Goal: Transaction & Acquisition: Download file/media

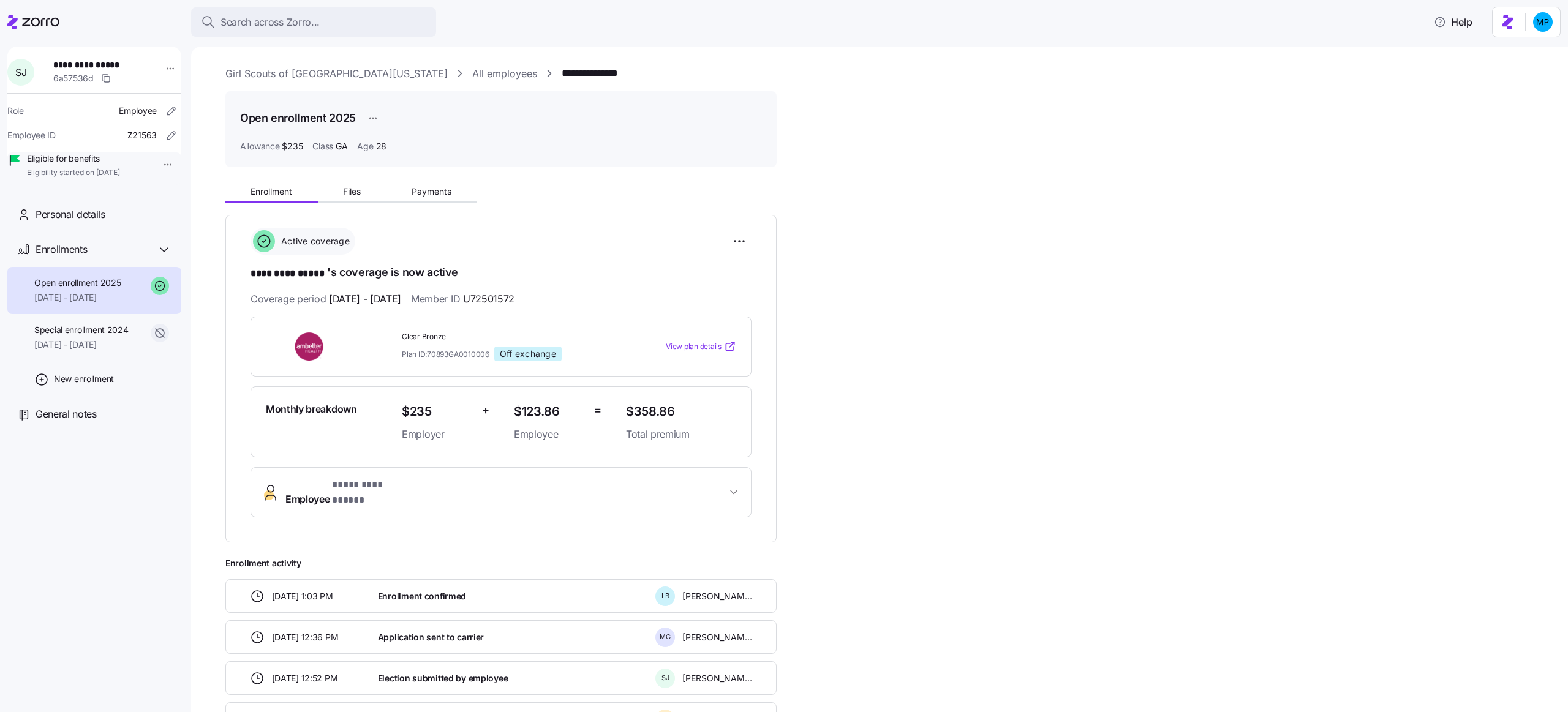
click at [354, 203] on div "**********" at bounding box center [888, 476] width 1326 height 600
click at [354, 200] on button "Files" at bounding box center [352, 191] width 69 height 18
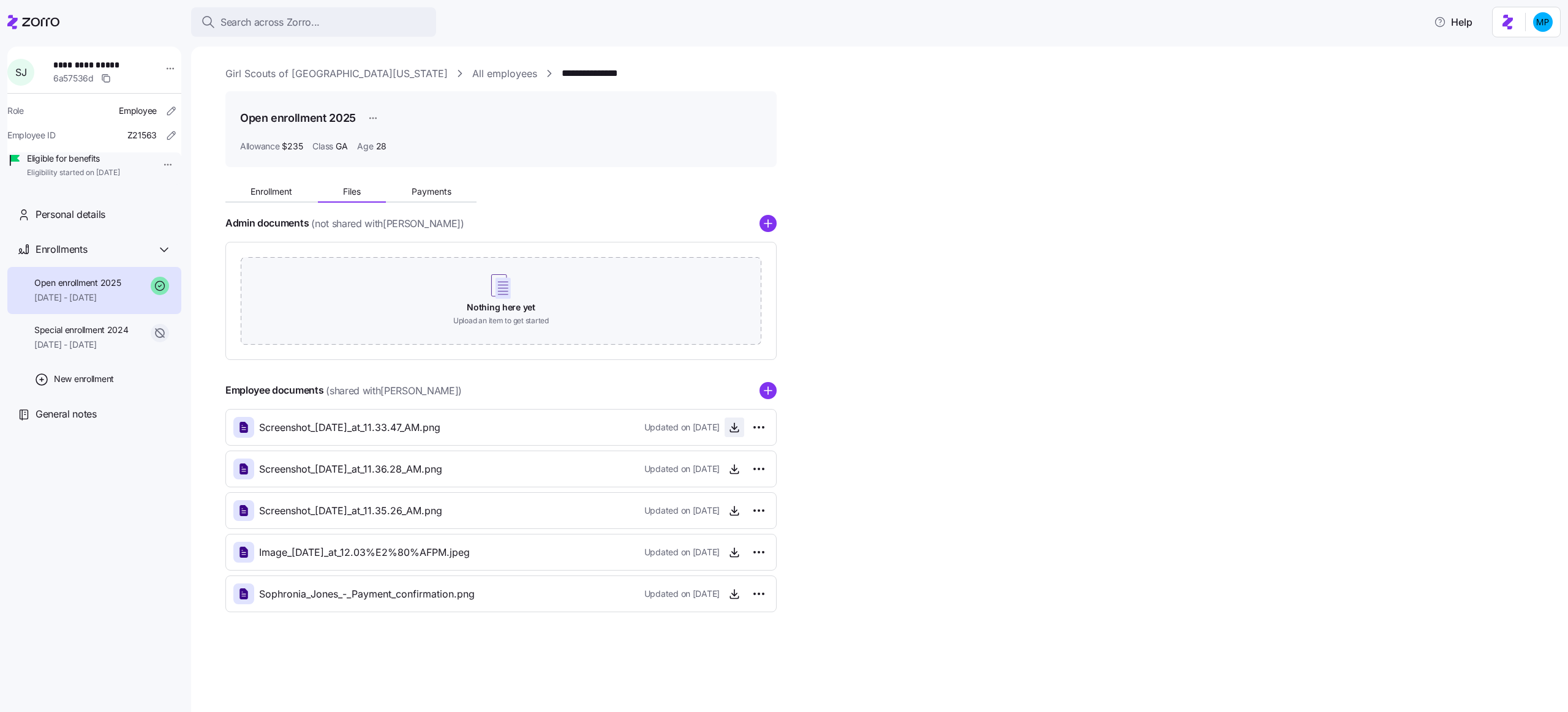
click at [736, 430] on icon "button" at bounding box center [734, 427] width 12 height 12
click at [732, 465] on icon "button" at bounding box center [734, 468] width 12 height 12
click at [727, 505] on span "button" at bounding box center [734, 510] width 18 height 18
click at [731, 510] on icon "button" at bounding box center [734, 511] width 12 height 12
click at [731, 552] on icon "button" at bounding box center [734, 552] width 12 height 12
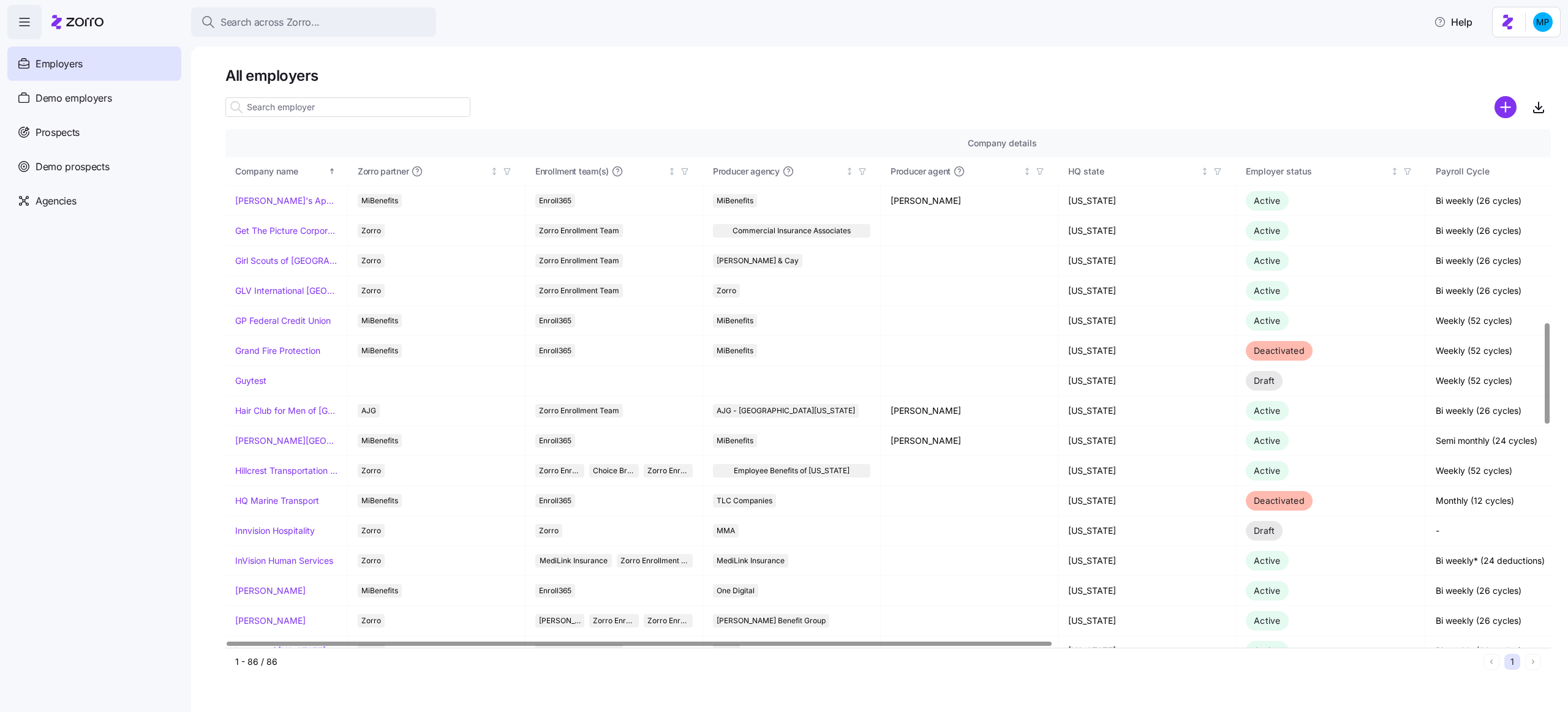
scroll to position [984, 0]
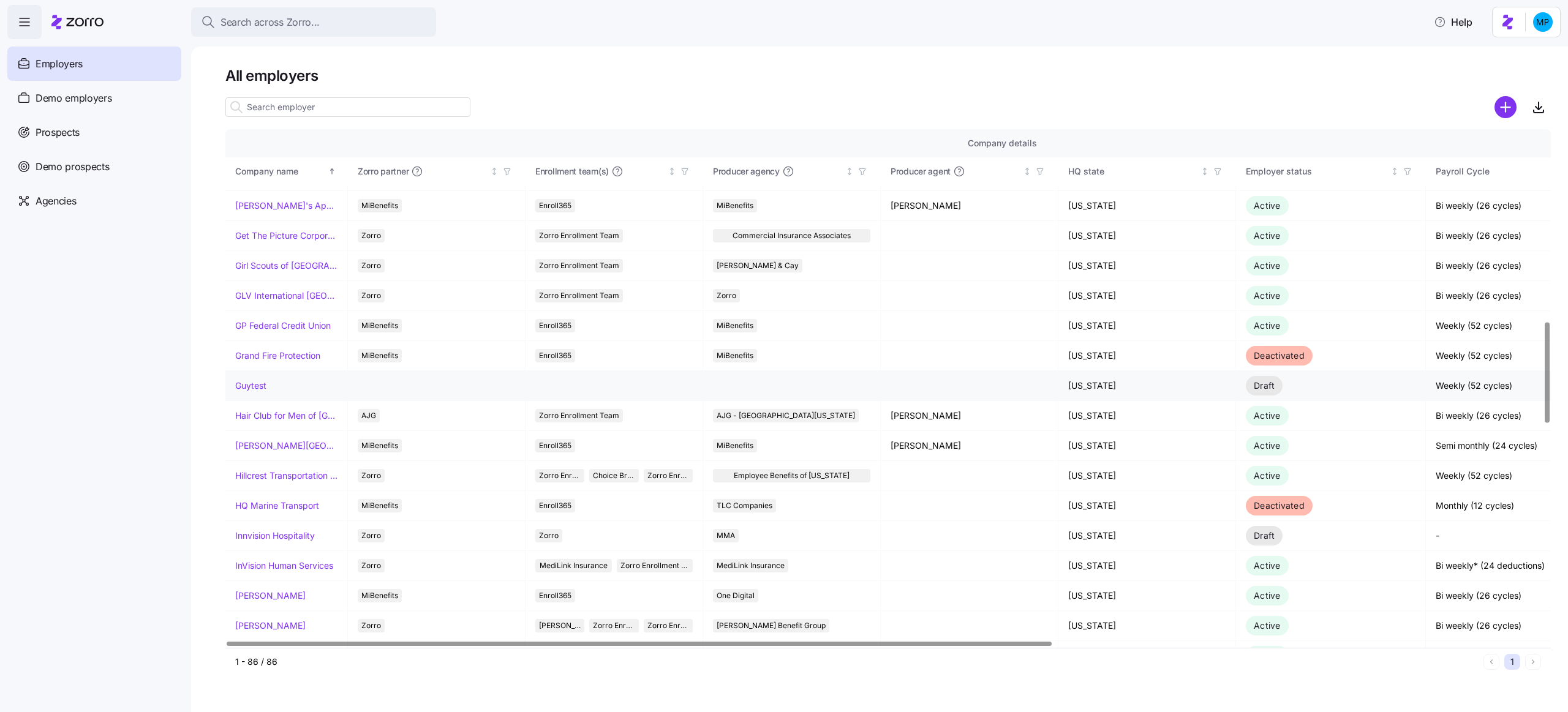
click at [242, 381] on link "Guytest" at bounding box center [251, 386] width 31 height 12
click at [300, 560] on link "InVision Human Services" at bounding box center [284, 567] width 98 height 12
click at [275, 591] on link "Joseph Ribkoff" at bounding box center [271, 597] width 71 height 12
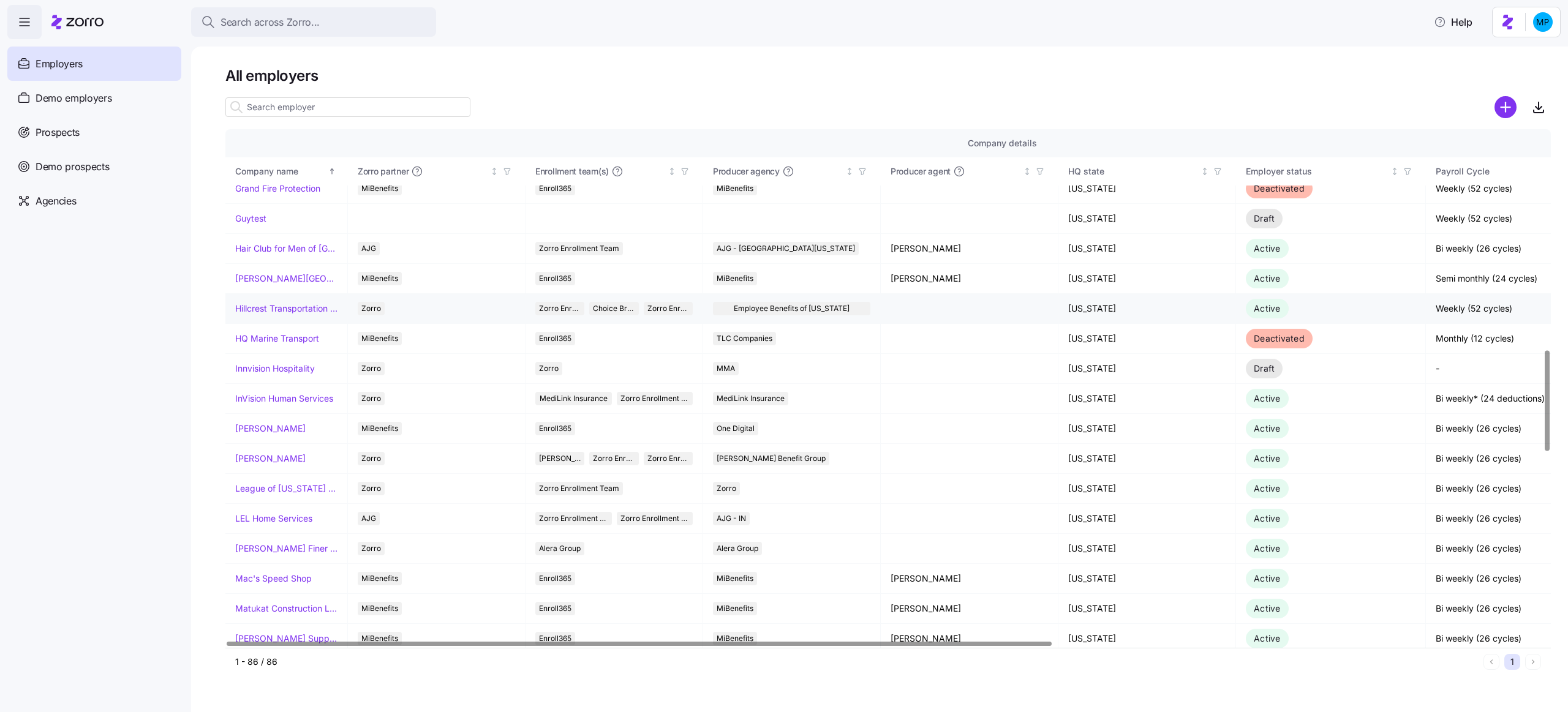
scroll to position [1161, 0]
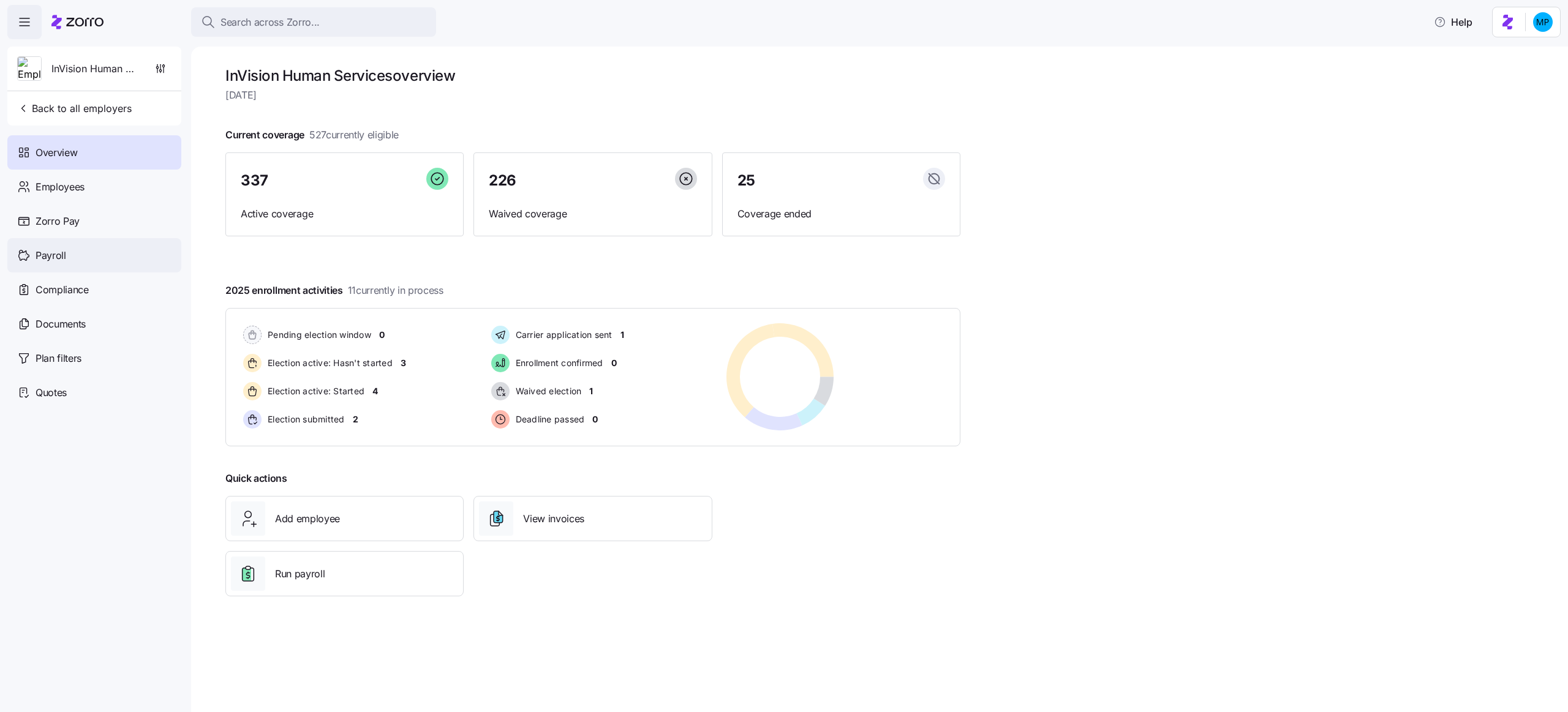
click at [99, 251] on div "Payroll" at bounding box center [95, 256] width 174 height 34
click at [114, 254] on div "Payroll" at bounding box center [95, 256] width 174 height 34
